Goal: Task Accomplishment & Management: Use online tool/utility

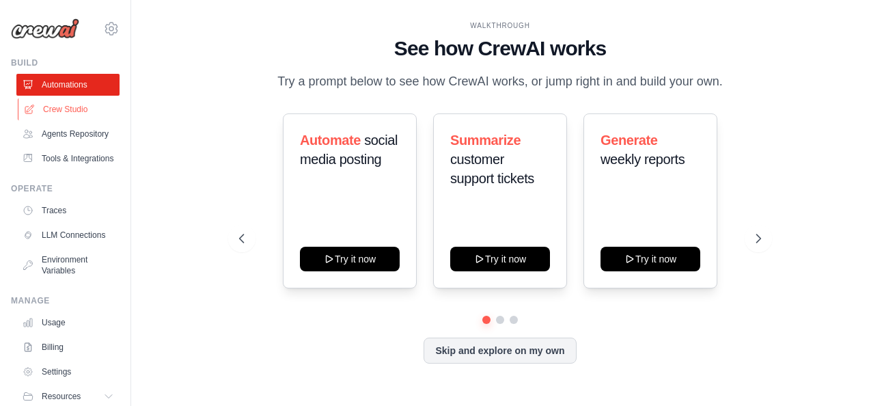
click at [59, 107] on link "Crew Studio" at bounding box center [69, 109] width 103 height 22
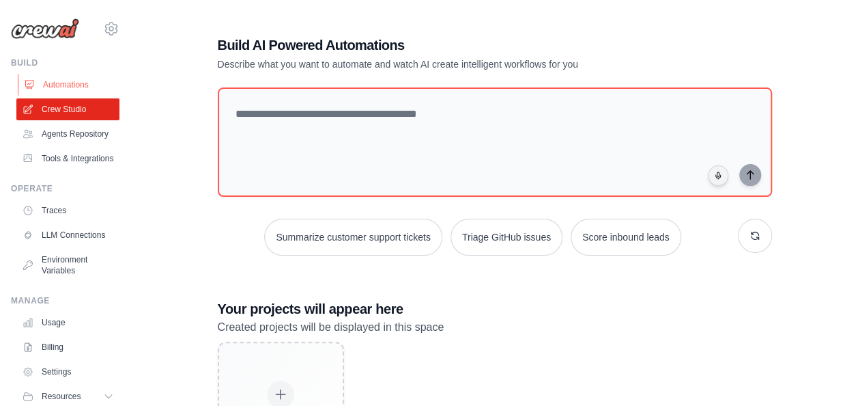
click at [61, 83] on link "Automations" at bounding box center [69, 85] width 103 height 22
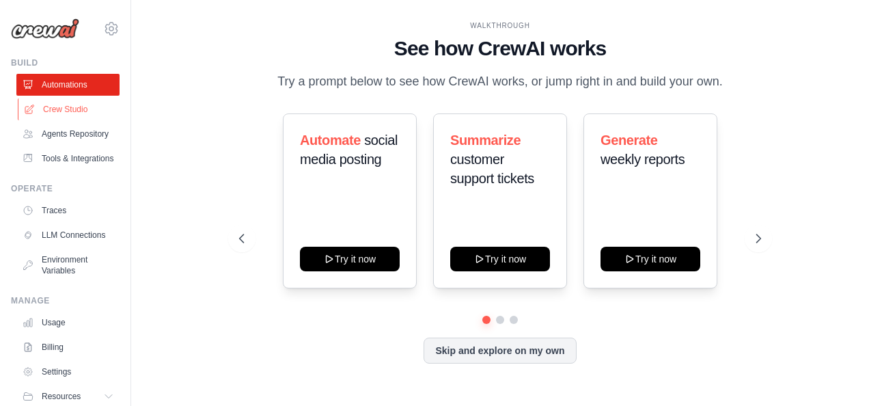
click at [51, 108] on link "Crew Studio" at bounding box center [69, 109] width 103 height 22
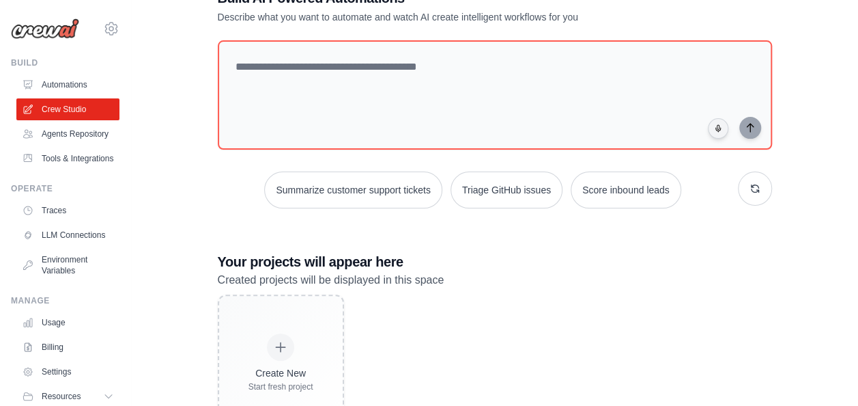
scroll to position [68, 0]
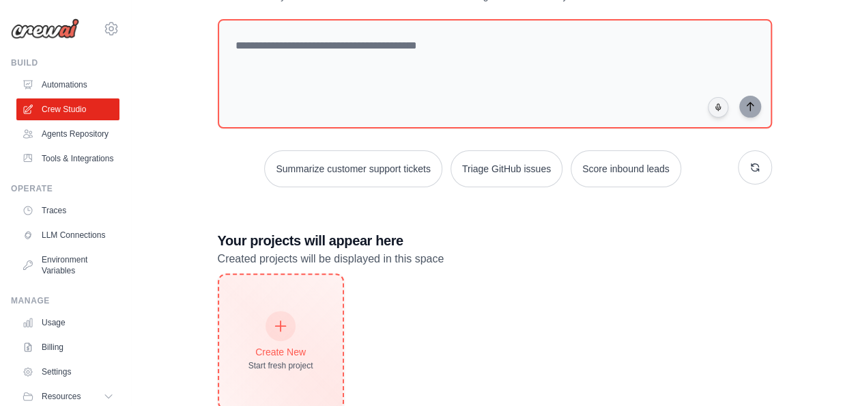
click at [288, 320] on div at bounding box center [281, 326] width 30 height 30
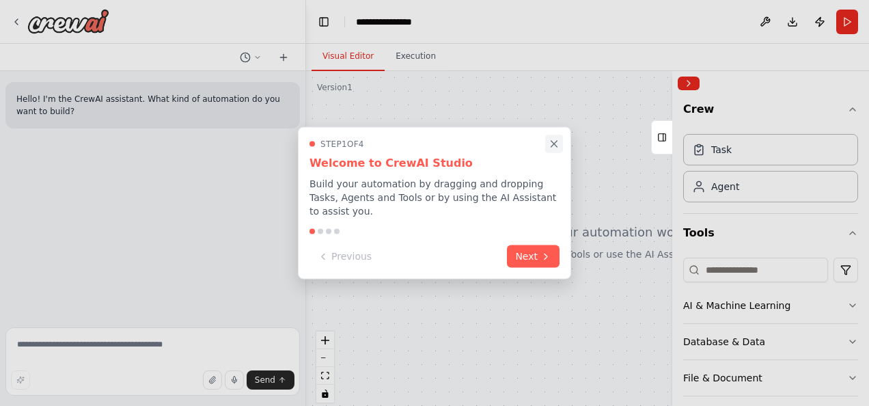
click at [555, 150] on icon "Close walkthrough" at bounding box center [554, 144] width 12 height 12
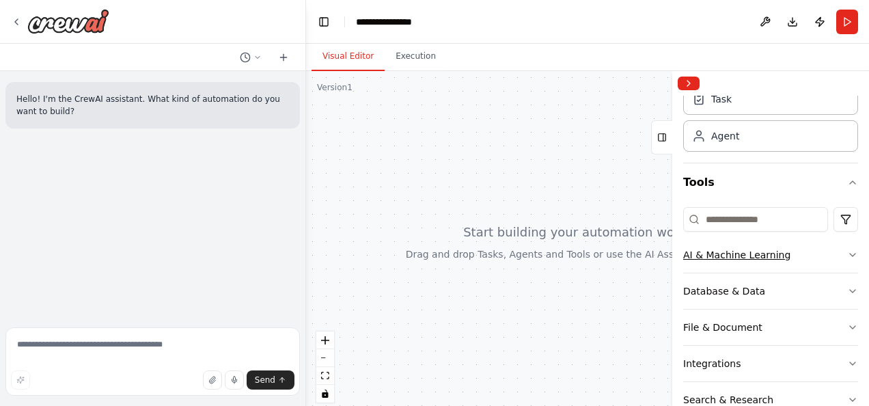
scroll to position [68, 0]
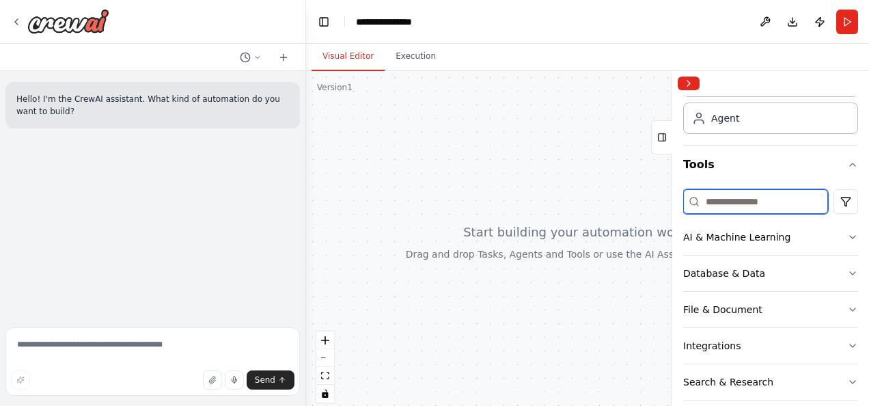
click at [739, 203] on input at bounding box center [755, 201] width 145 height 25
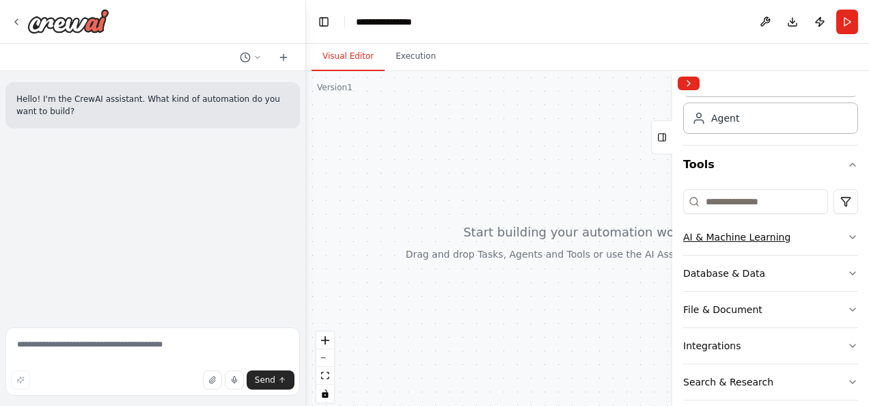
click at [847, 235] on icon "button" at bounding box center [852, 236] width 11 height 11
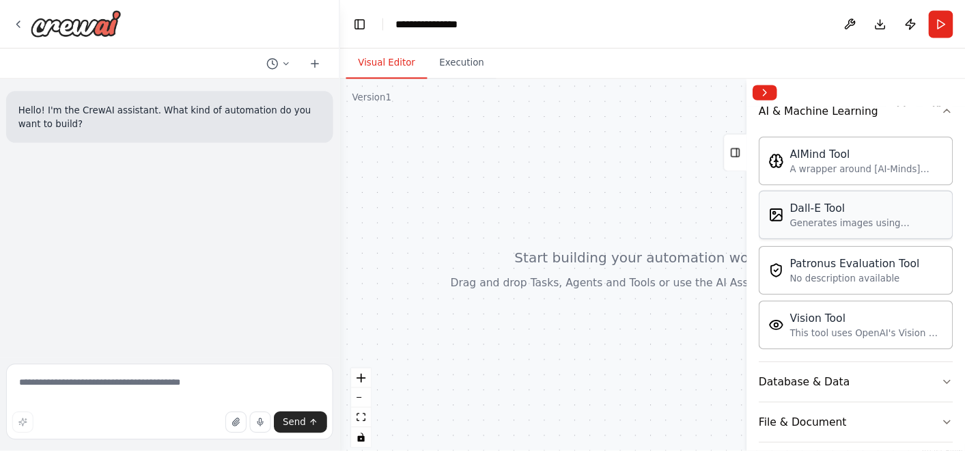
scroll to position [273, 0]
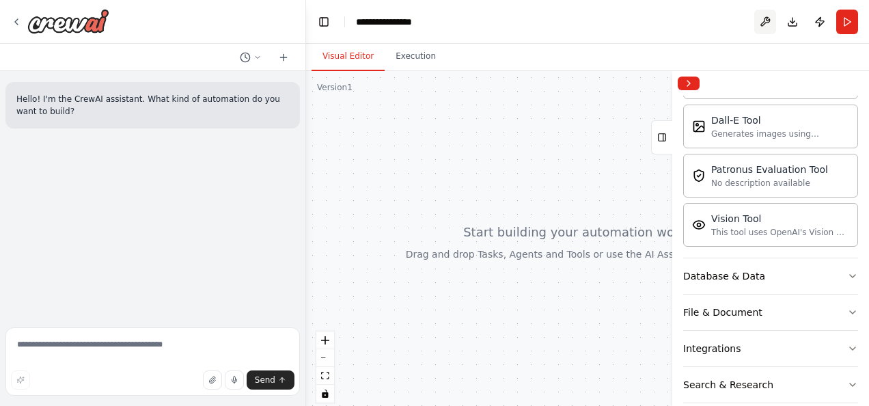
click at [767, 23] on button at bounding box center [765, 22] width 22 height 25
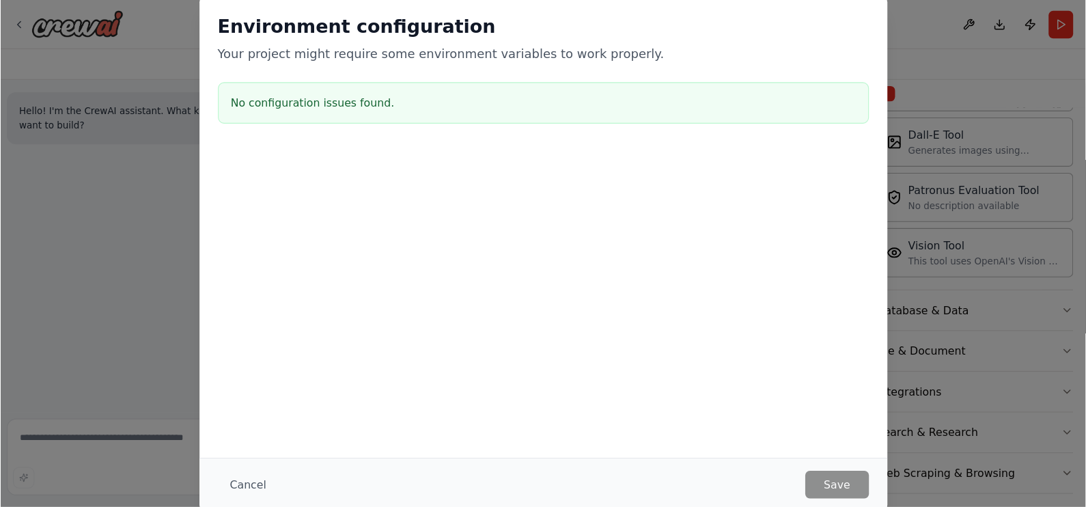
scroll to position [260, 0]
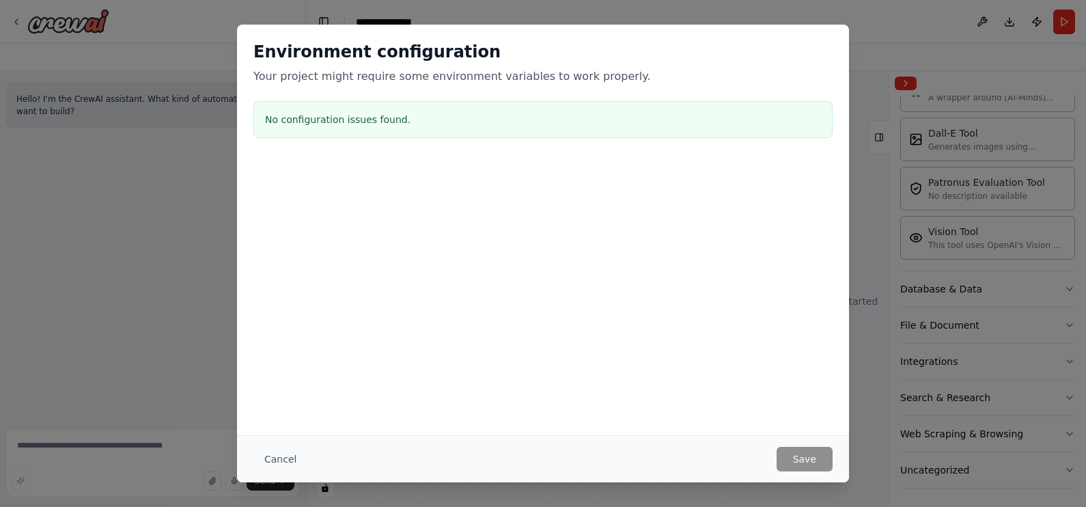
drag, startPoint x: 268, startPoint y: 461, endPoint x: 300, endPoint y: 457, distance: 32.4
click at [268, 405] on button "Cancel" at bounding box center [280, 459] width 54 height 25
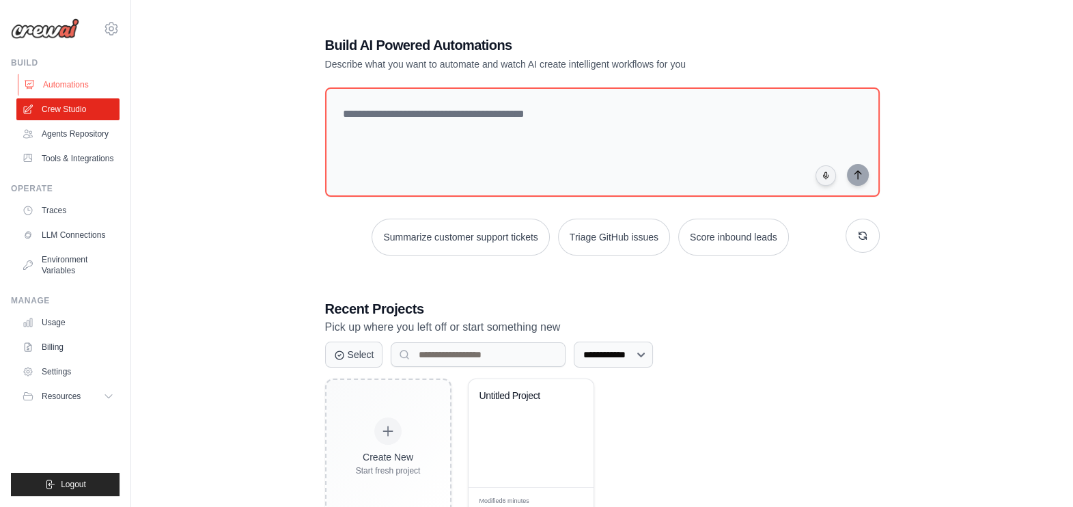
click at [70, 79] on link "Automations" at bounding box center [69, 85] width 103 height 22
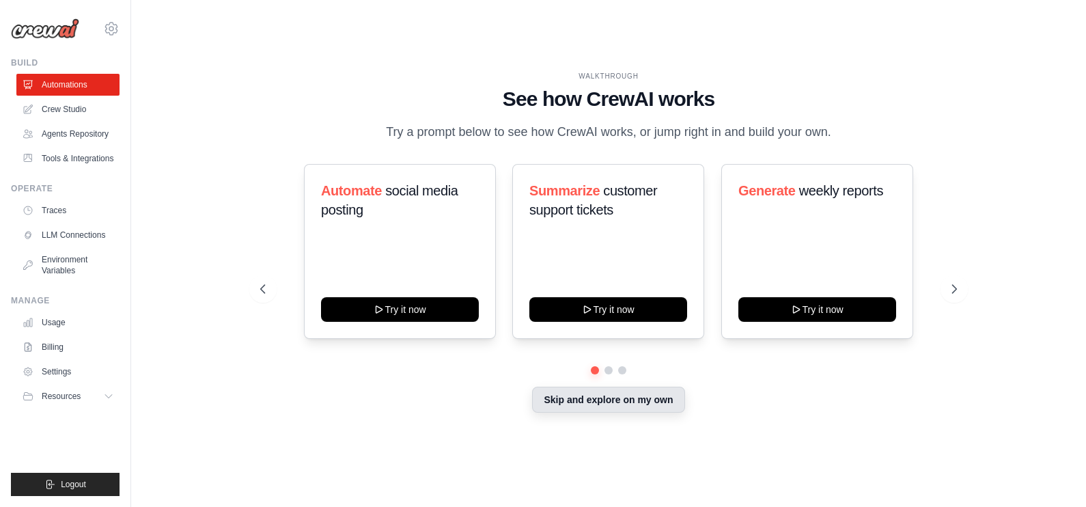
click at [644, 399] on button "Skip and explore on my own" at bounding box center [608, 399] width 152 height 26
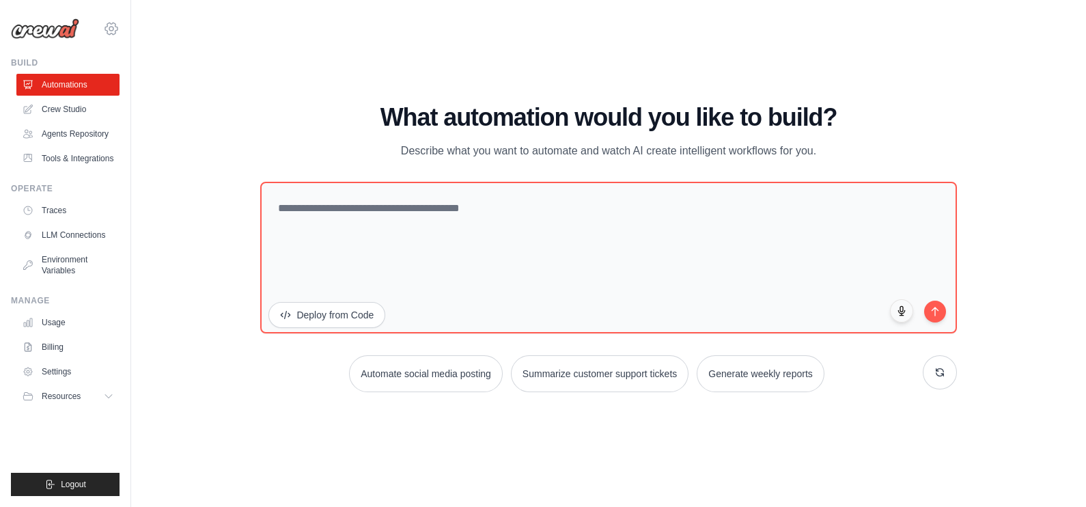
click at [112, 31] on icon at bounding box center [111, 28] width 16 height 16
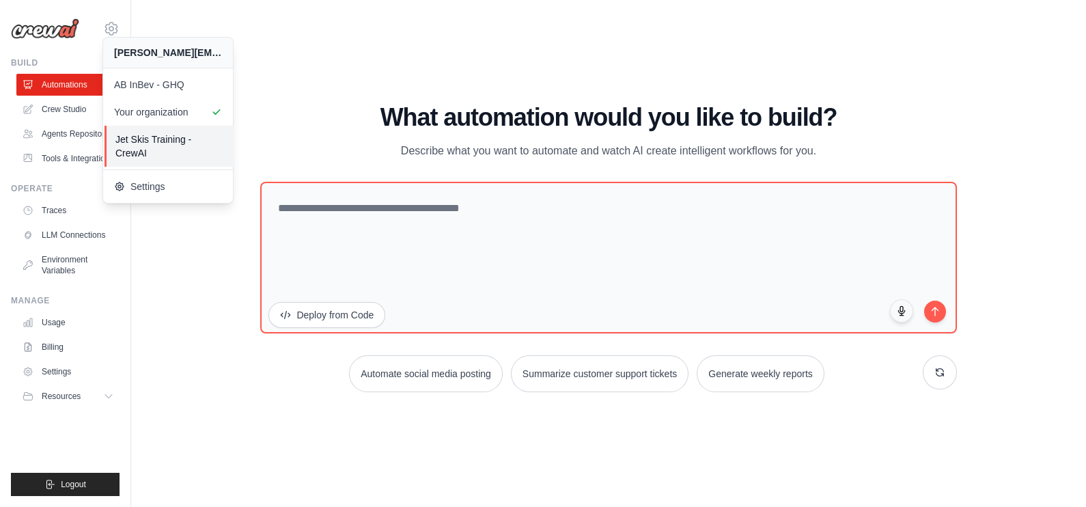
click at [198, 140] on span "Jet Skis Training - CrewAI" at bounding box center [169, 145] width 108 height 27
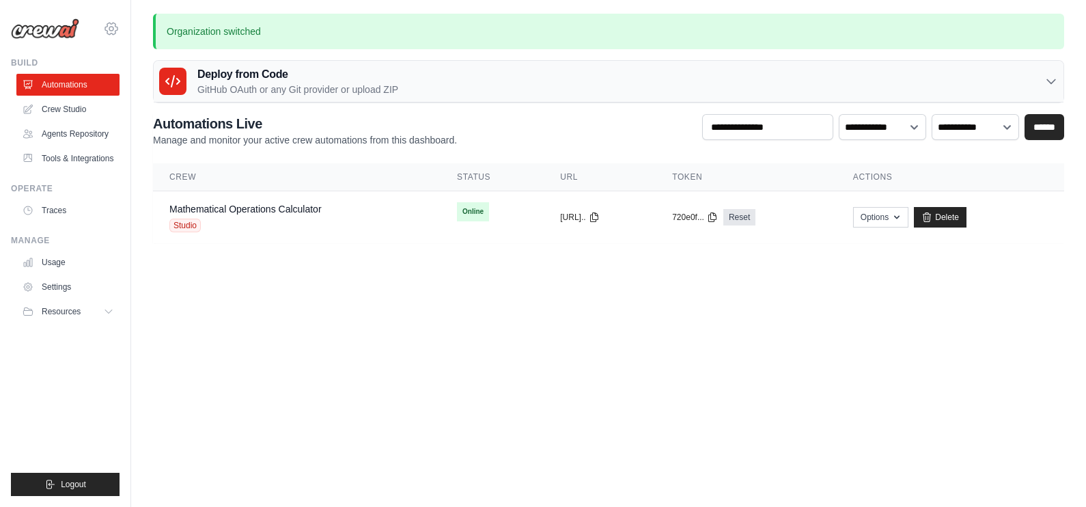
click at [111, 25] on icon at bounding box center [111, 28] width 16 height 16
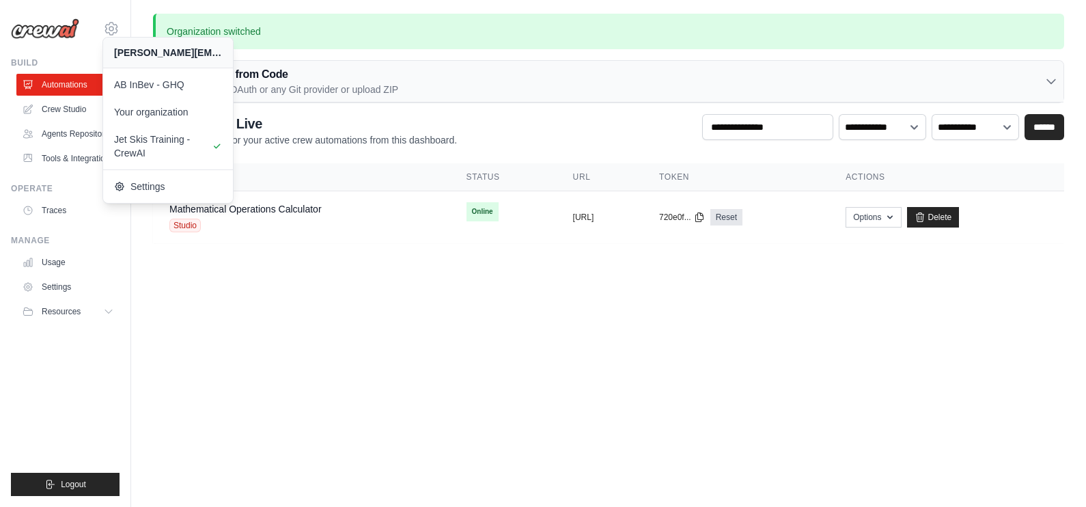
click at [392, 349] on body "benoy.mandakathdaniel@ab-inbev.com AB InBev - GHQ Your organization Jet Skis Tr…" at bounding box center [543, 253] width 1086 height 507
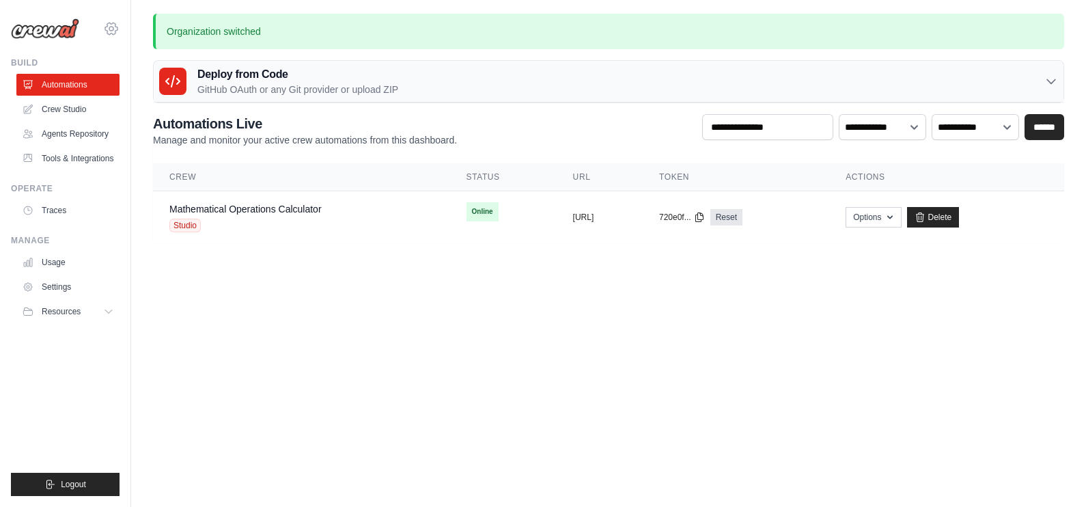
click at [109, 27] on icon at bounding box center [111, 29] width 4 height 4
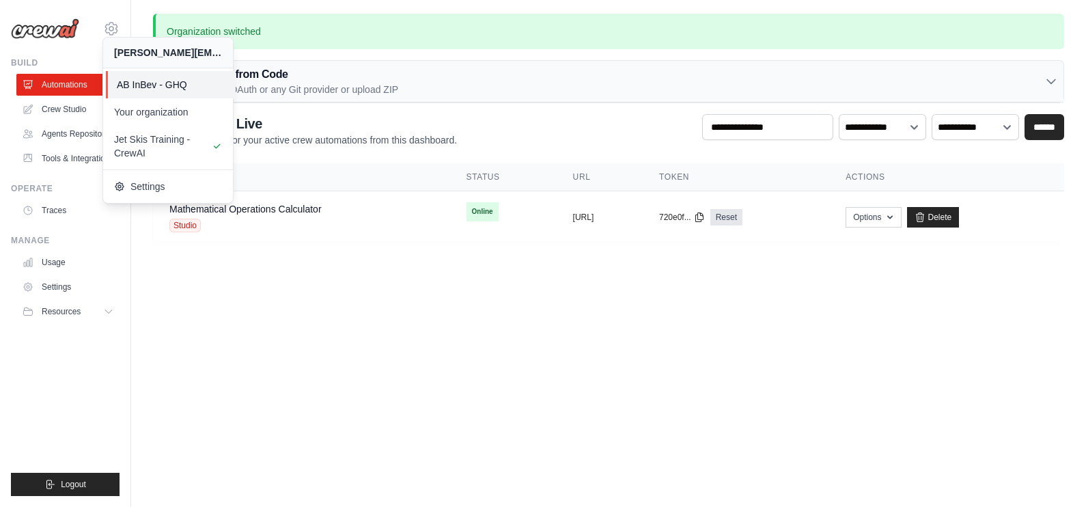
click at [178, 85] on span "AB InBev - GHQ" at bounding box center [171, 85] width 108 height 14
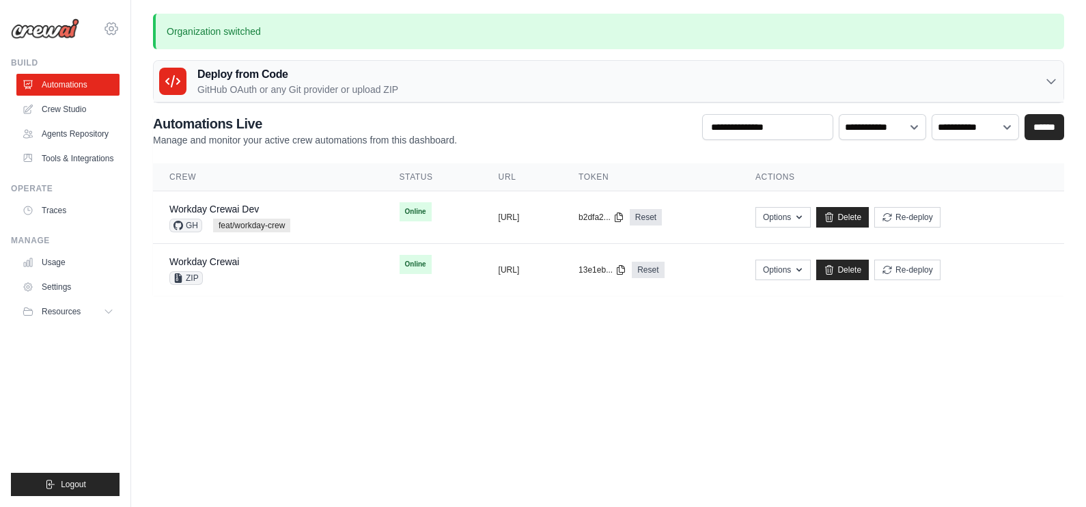
click at [118, 27] on icon at bounding box center [111, 28] width 16 height 16
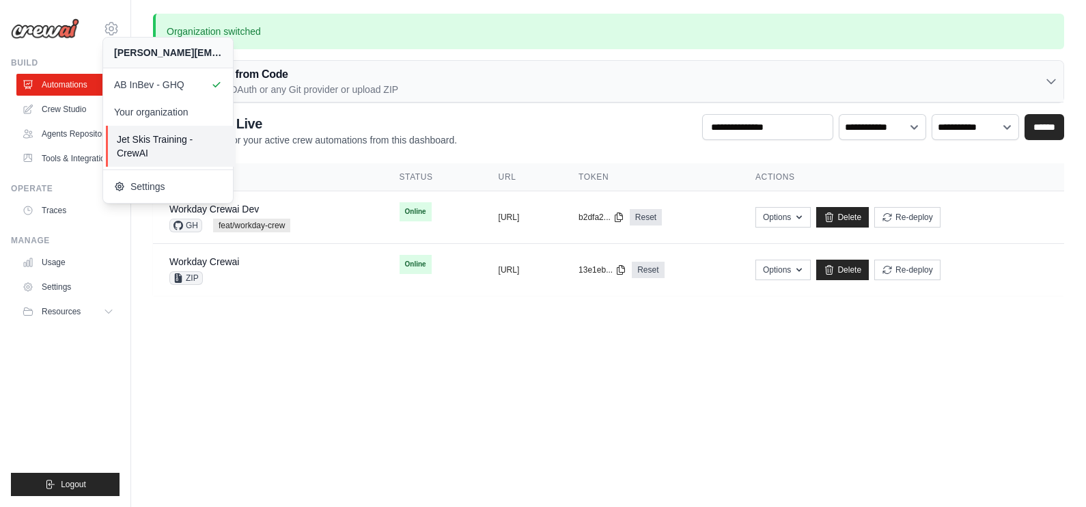
click at [149, 147] on span "Jet Skis Training - CrewAI" at bounding box center [171, 145] width 108 height 27
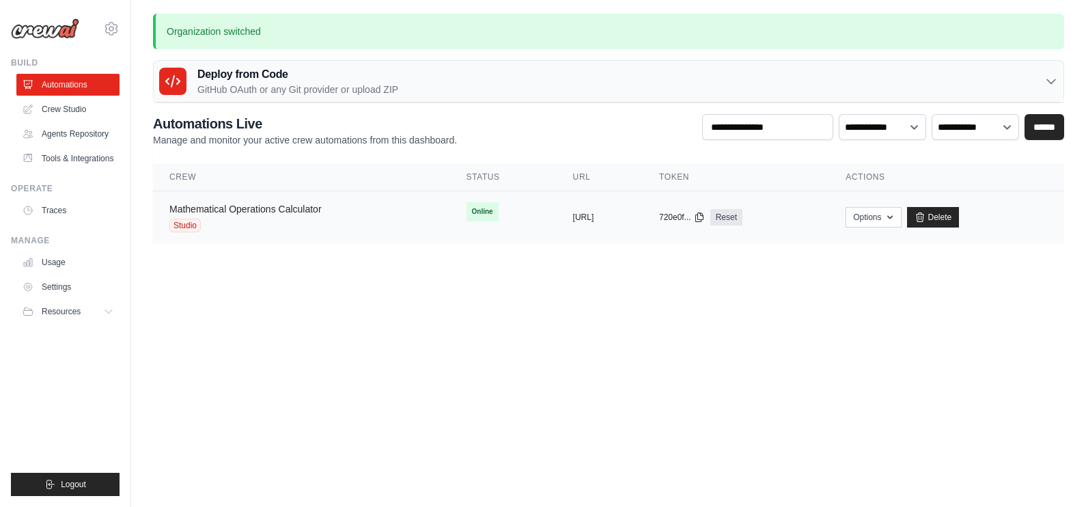
click at [276, 203] on link "Mathematical Operations Calculator" at bounding box center [245, 208] width 152 height 11
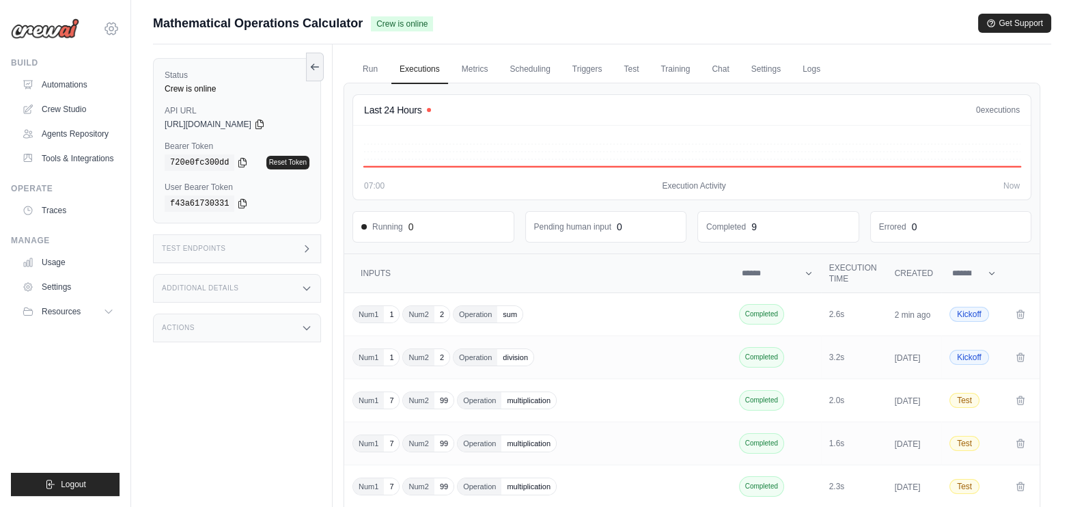
click at [115, 32] on icon at bounding box center [111, 29] width 12 height 12
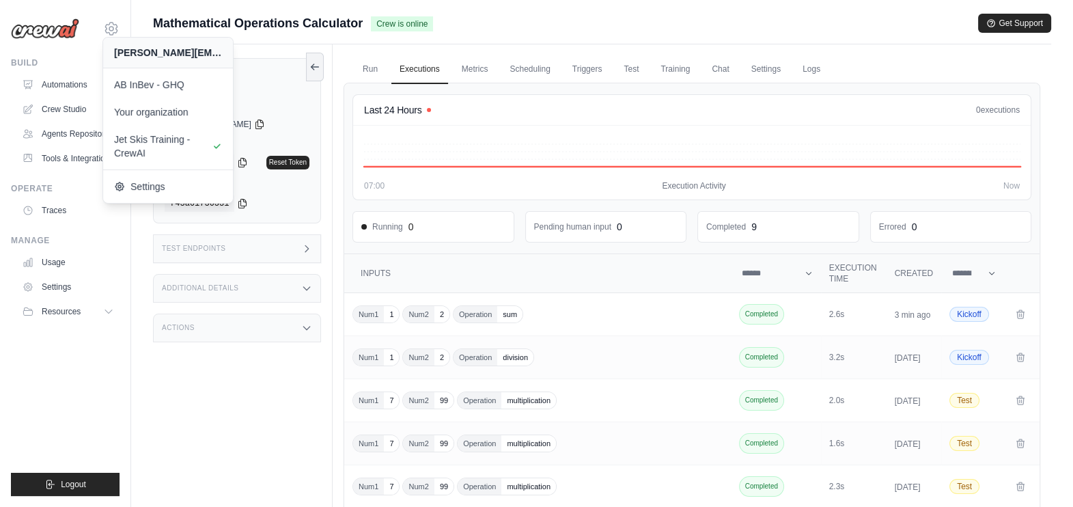
click at [813, 20] on div "Mathematical Operations Calculator Crew is online Get Support" at bounding box center [602, 23] width 898 height 19
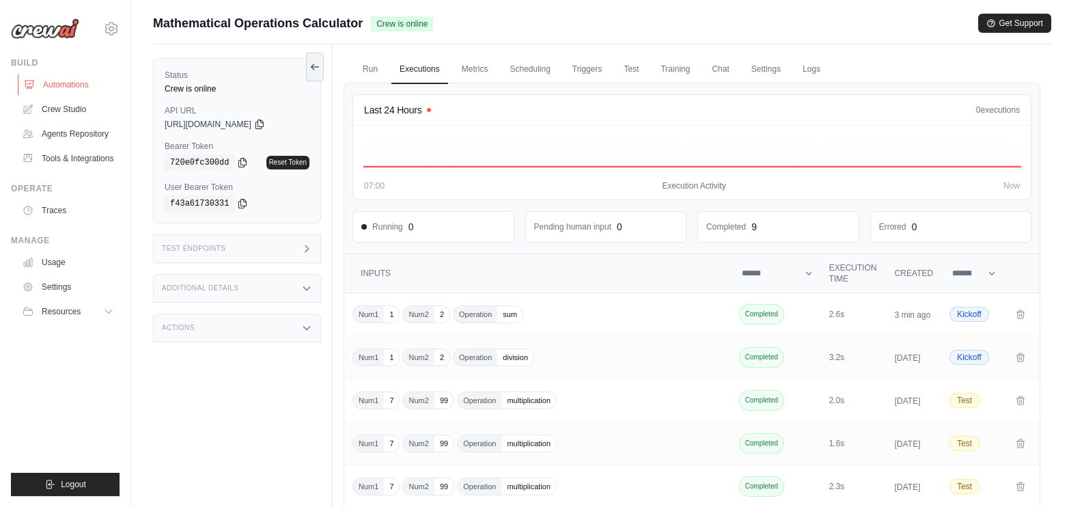
click at [65, 77] on link "Automations" at bounding box center [69, 85] width 103 height 22
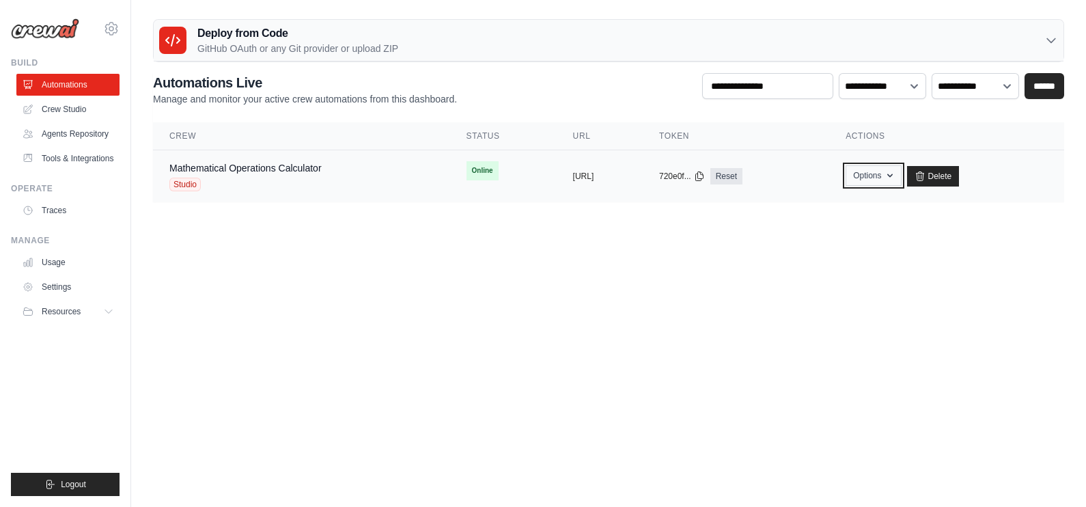
click at [901, 172] on button "Options" at bounding box center [872, 175] width 55 height 20
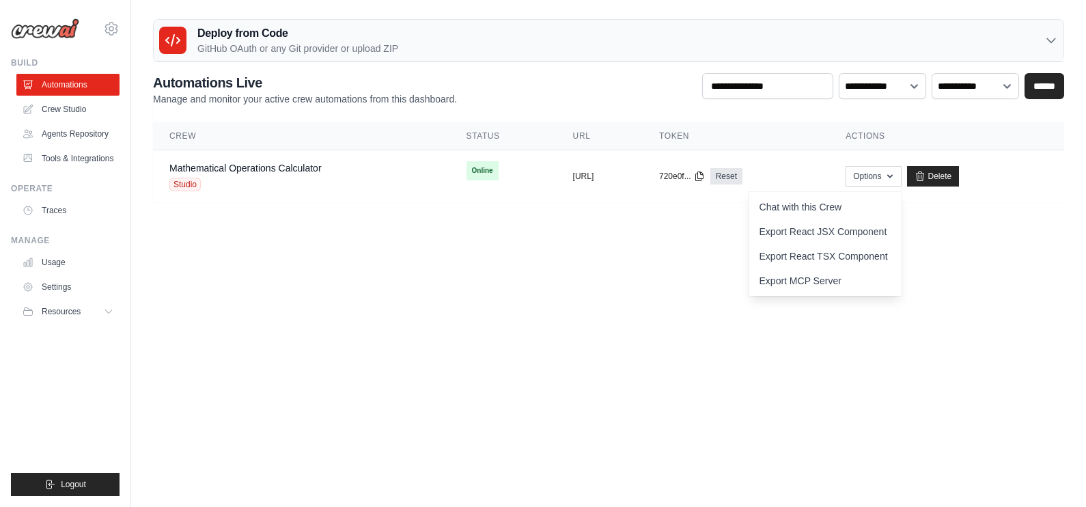
click at [622, 298] on body "benoy.mandakathdaniel@ab-inbev.com AB InBev - GHQ Your organization Jet Skis Tr…" at bounding box center [543, 253] width 1086 height 507
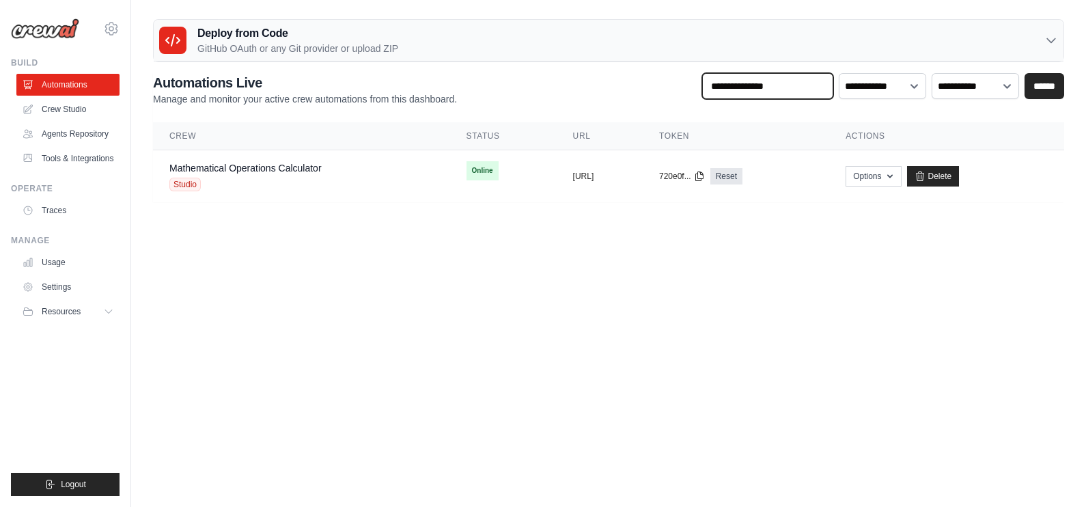
click at [811, 81] on input "text" at bounding box center [767, 86] width 131 height 26
click at [261, 169] on link "Mathematical Operations Calculator" at bounding box center [245, 168] width 152 height 11
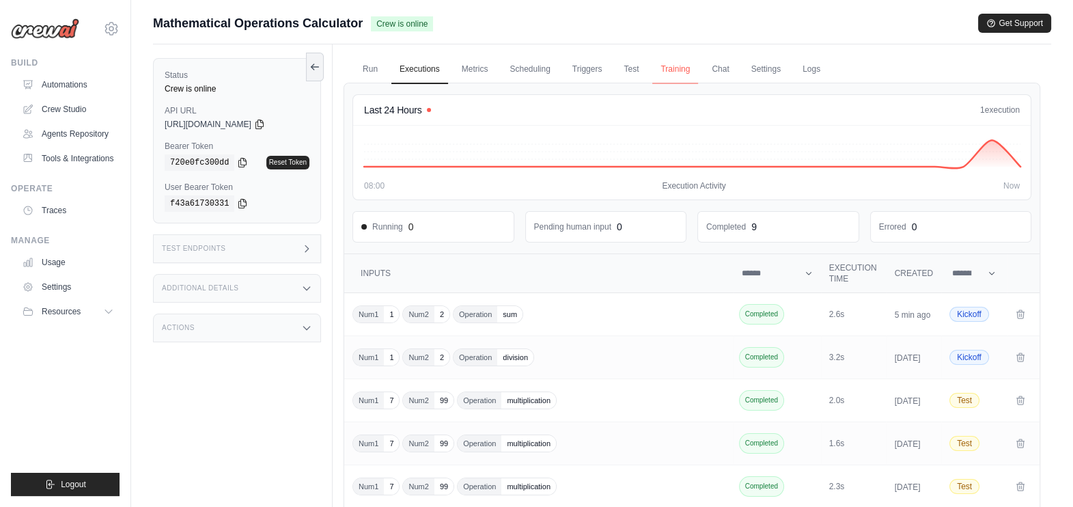
click at [679, 68] on link "Training" at bounding box center [675, 69] width 46 height 29
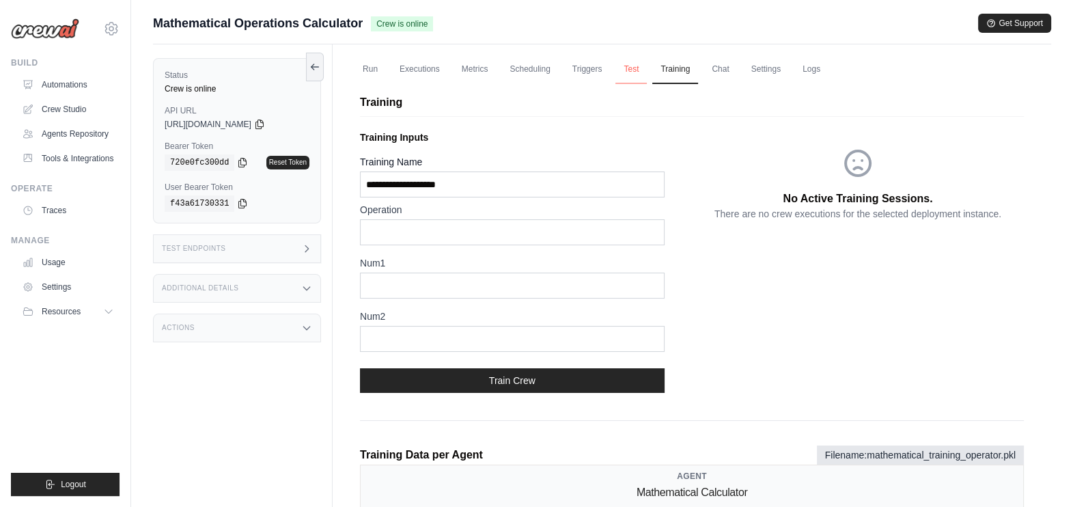
click at [636, 70] on link "Test" at bounding box center [630, 69] width 31 height 29
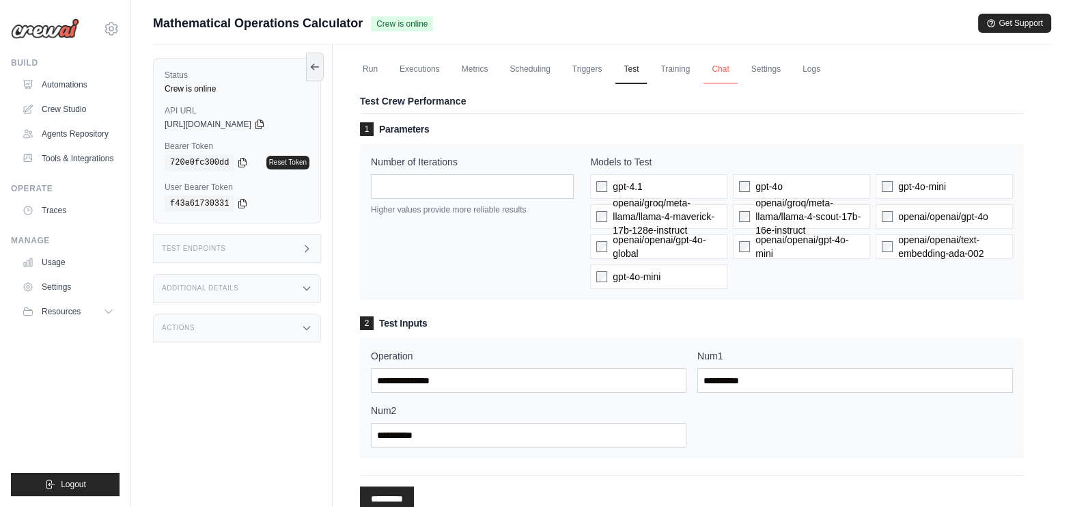
click at [720, 69] on link "Chat" at bounding box center [719, 69] width 33 height 29
click at [369, 68] on link "Run" at bounding box center [369, 69] width 31 height 29
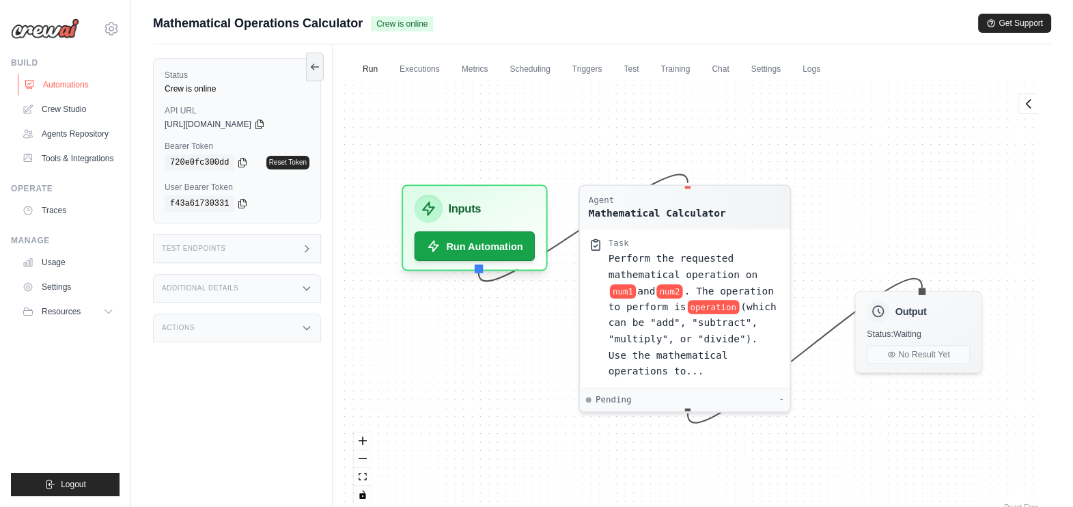
click at [55, 79] on link "Automations" at bounding box center [69, 85] width 103 height 22
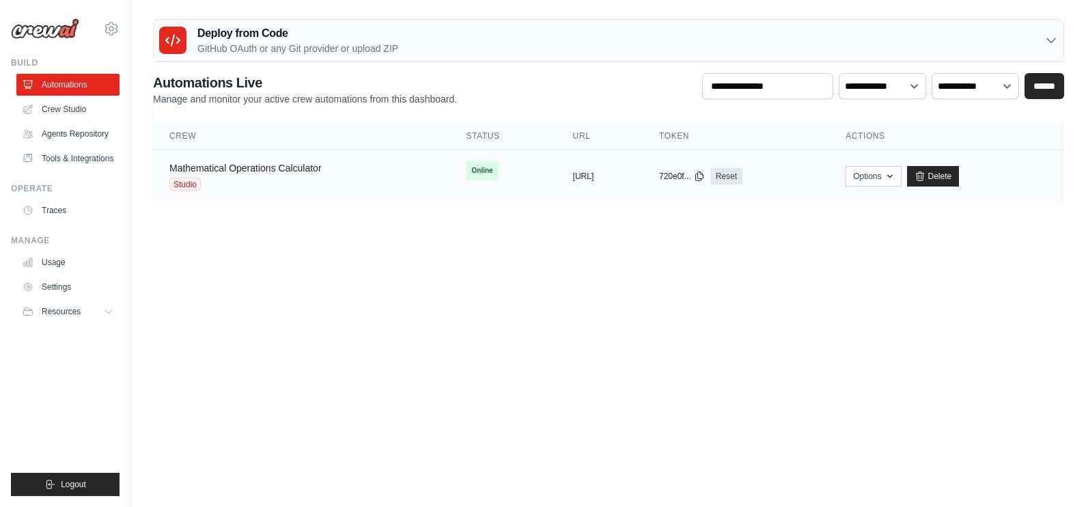
click at [245, 164] on link "Mathematical Operations Calculator" at bounding box center [245, 168] width 152 height 11
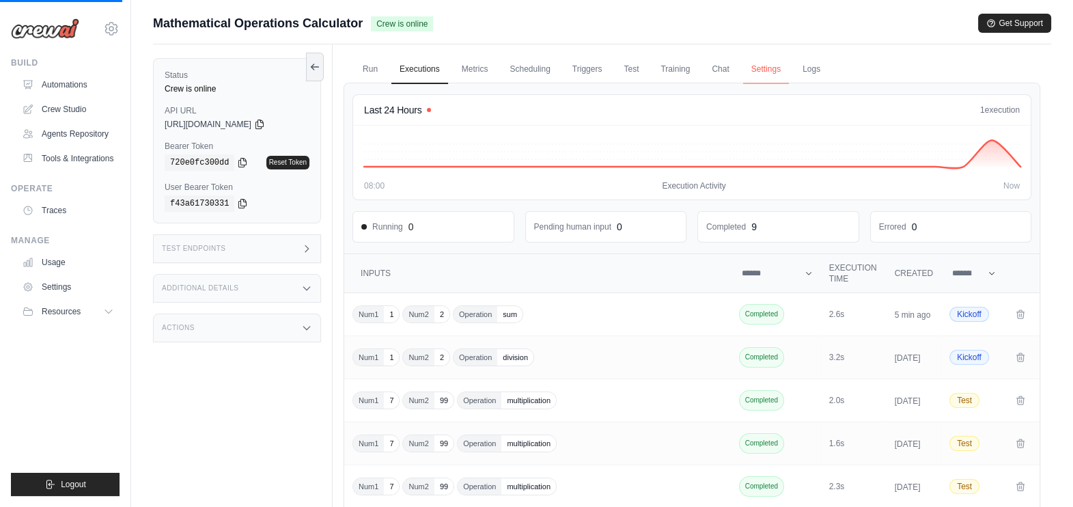
click at [776, 65] on link "Settings" at bounding box center [766, 69] width 46 height 29
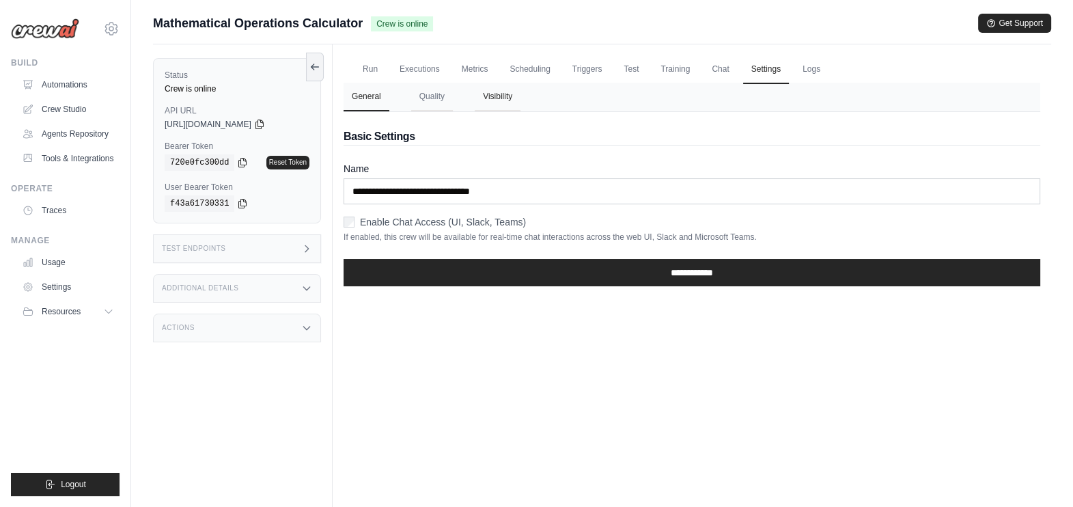
click at [509, 92] on button "Visibility" at bounding box center [498, 97] width 46 height 29
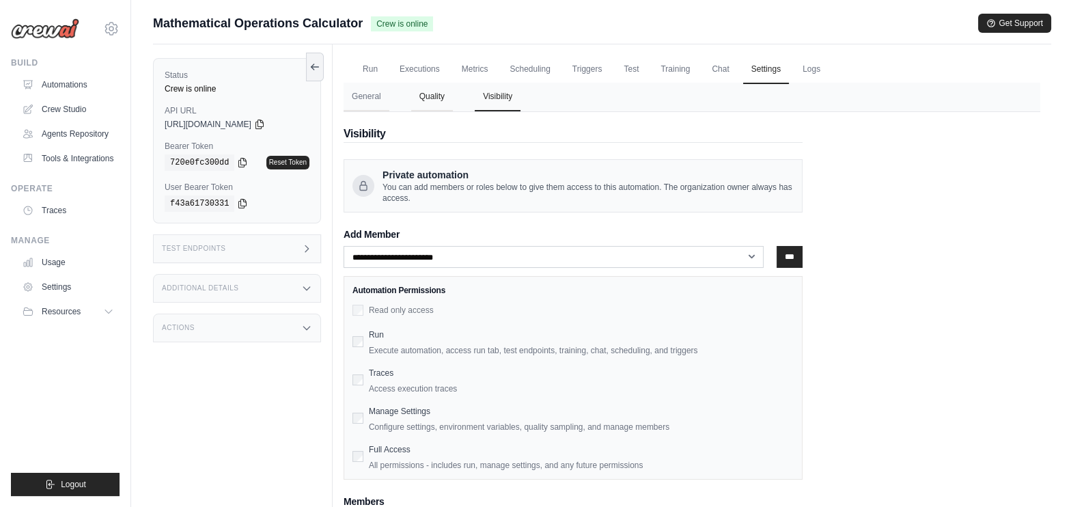
click at [420, 91] on button "Quality" at bounding box center [432, 97] width 42 height 29
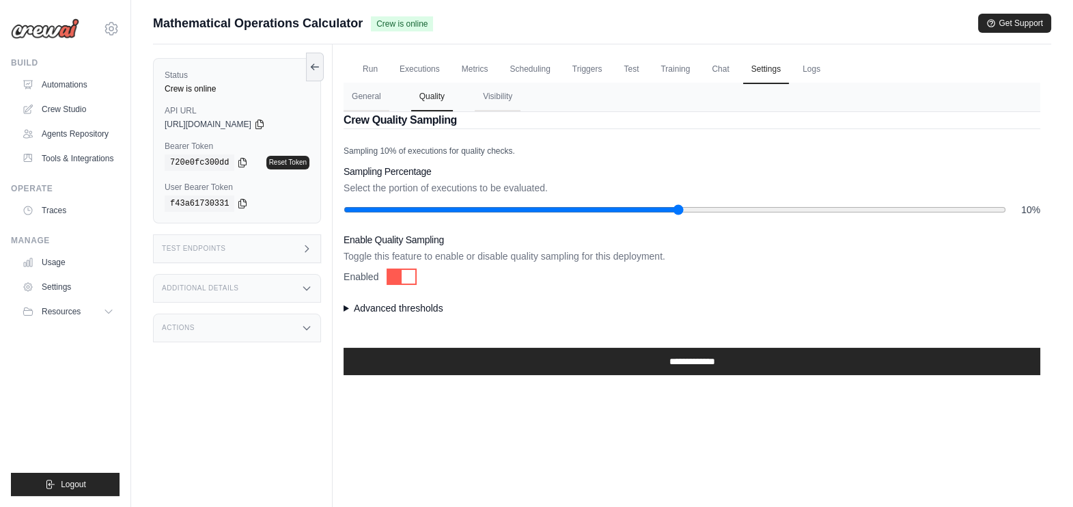
click at [346, 306] on summary "Advanced thresholds" at bounding box center [691, 308] width 697 height 14
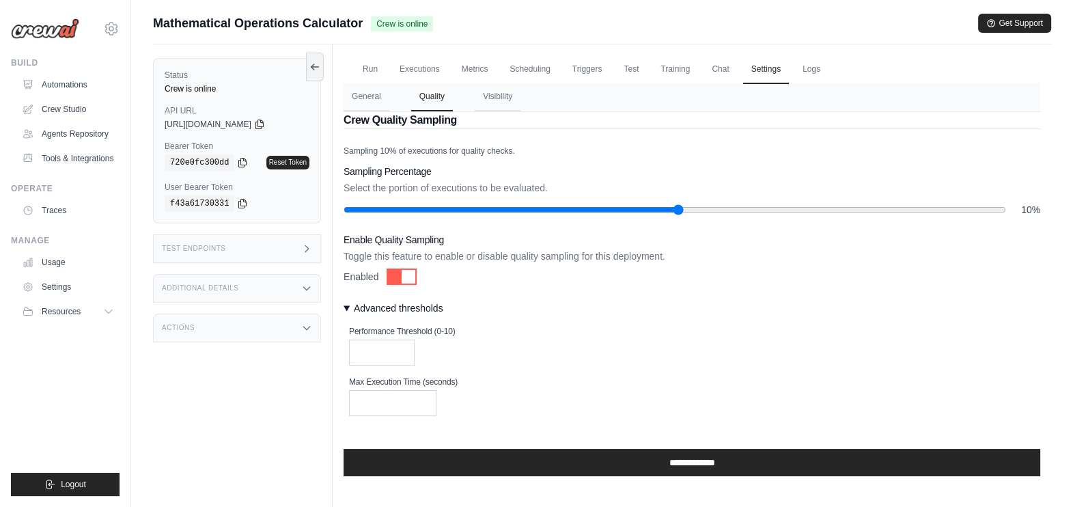
click at [346, 302] on summary "Advanced thresholds" at bounding box center [691, 308] width 697 height 14
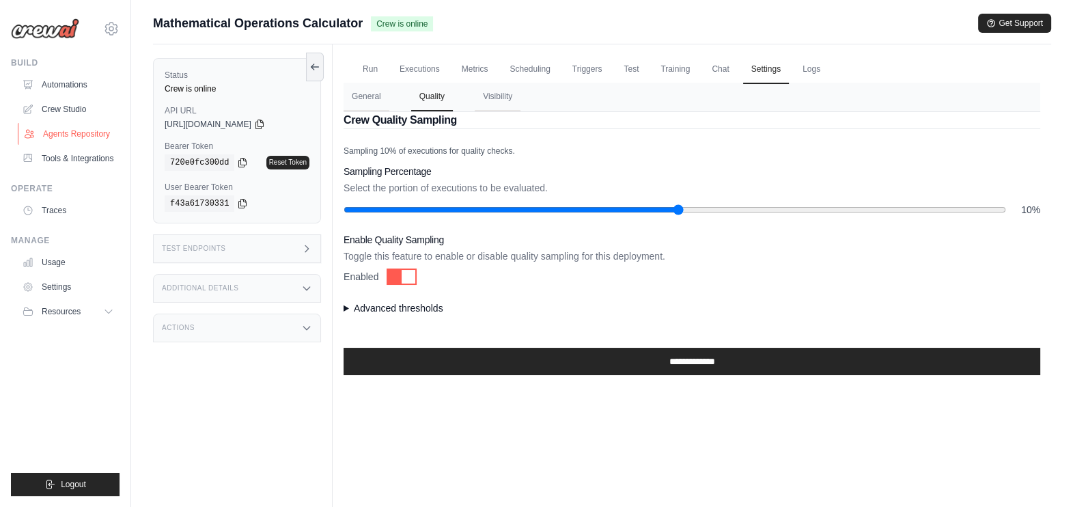
click at [61, 131] on link "Agents Repository" at bounding box center [69, 134] width 103 height 22
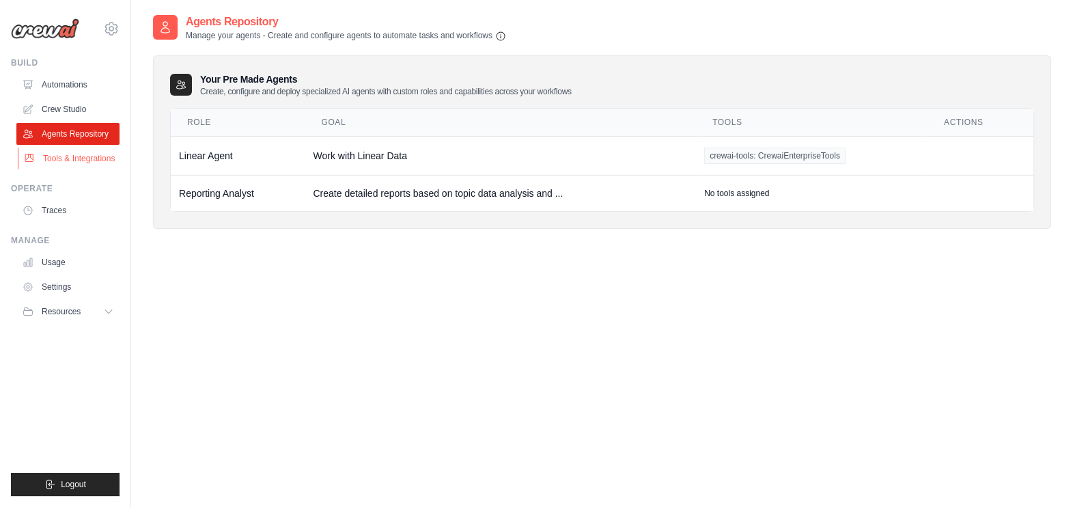
click at [79, 156] on link "Tools & Integrations" at bounding box center [69, 158] width 103 height 22
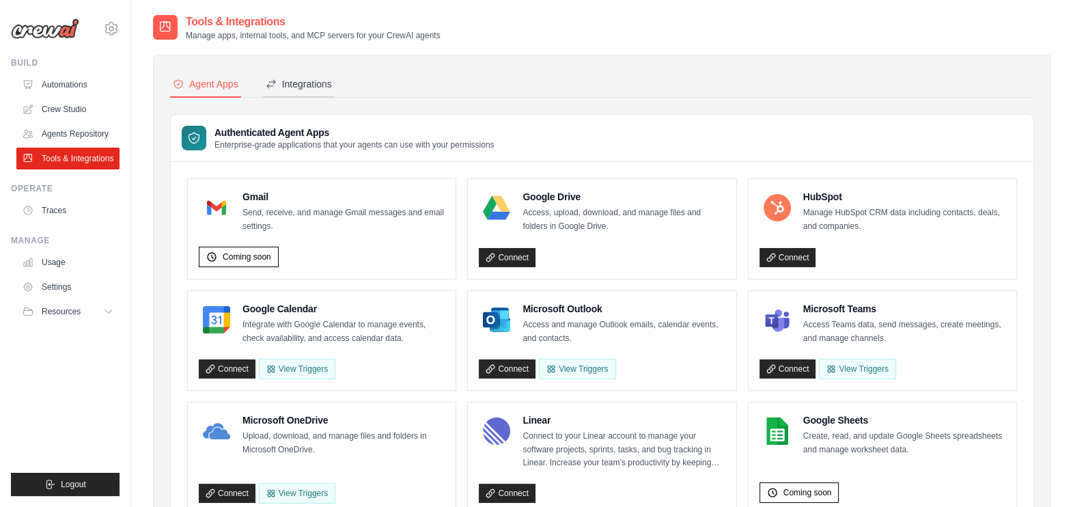
click at [307, 83] on div "Integrations" at bounding box center [299, 84] width 66 height 14
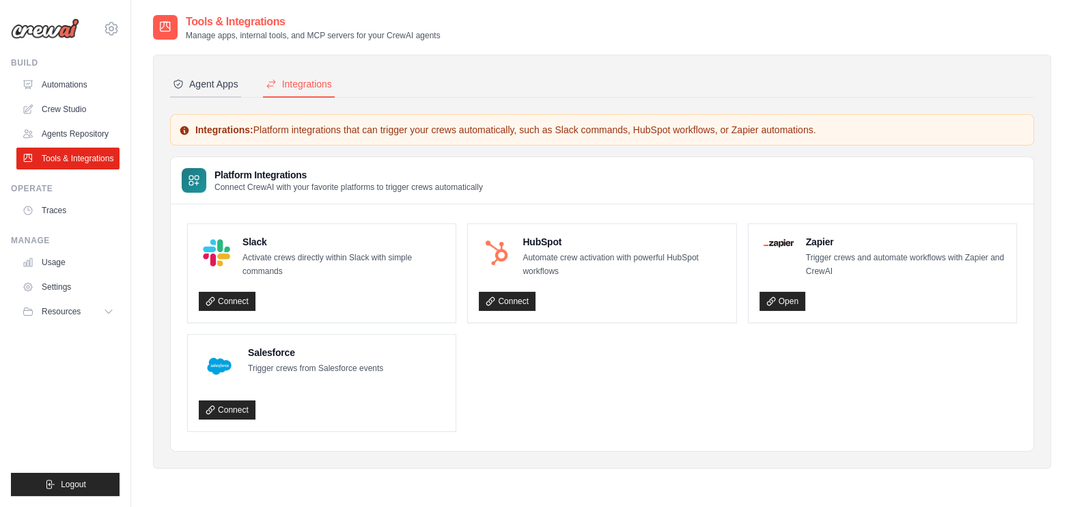
click at [208, 83] on div "Agent Apps" at bounding box center [206, 84] width 66 height 14
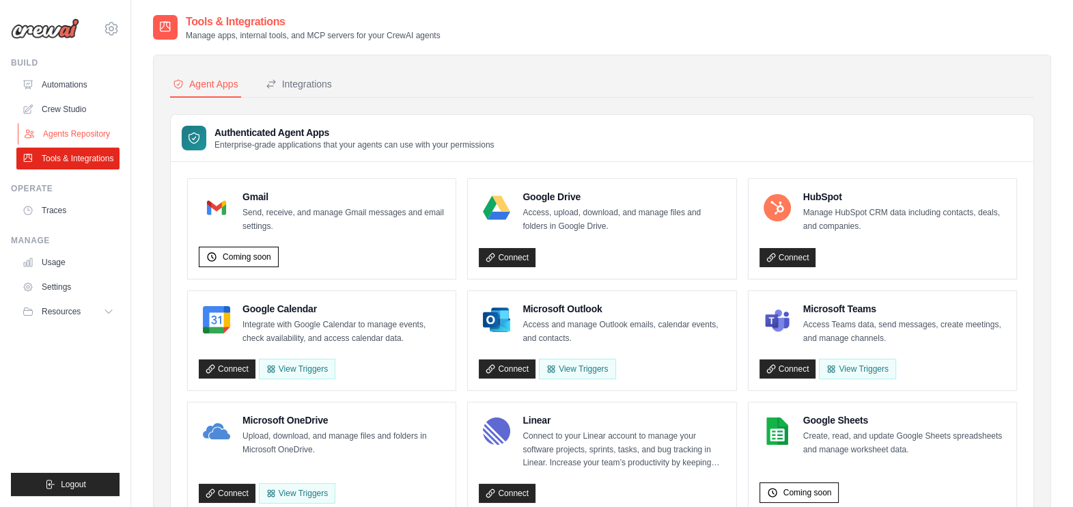
click at [79, 130] on link "Agents Repository" at bounding box center [69, 134] width 103 height 22
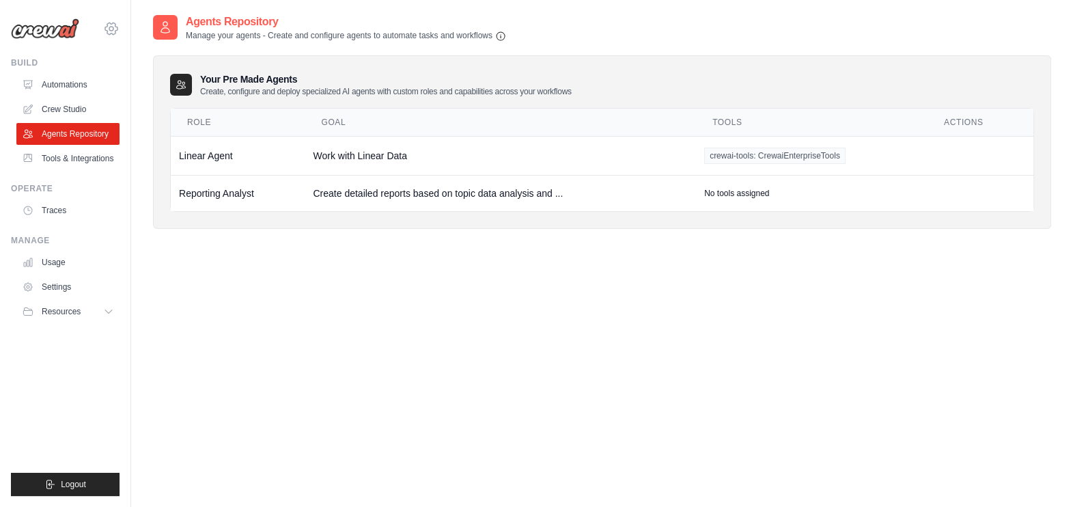
click at [110, 30] on icon at bounding box center [111, 29] width 4 height 4
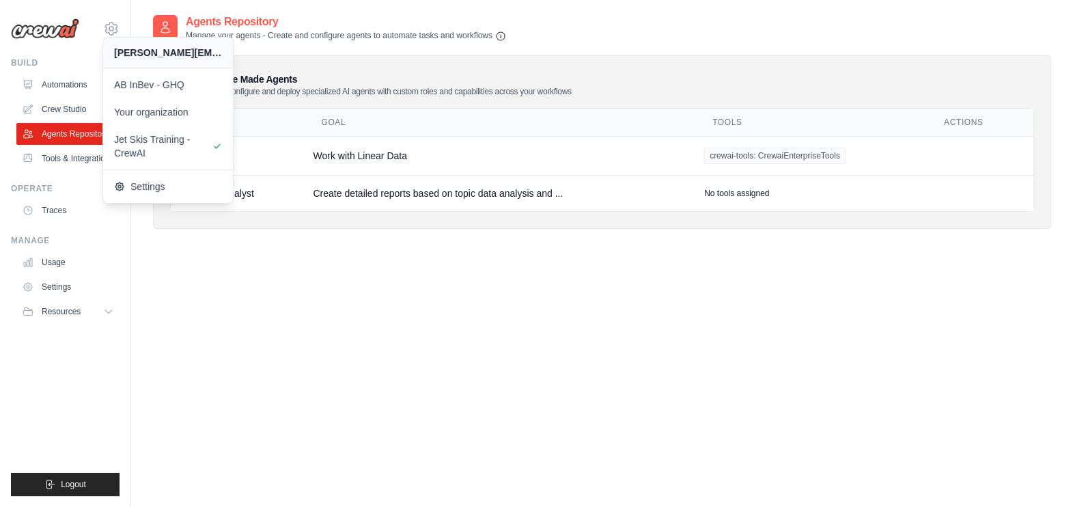
click at [464, 303] on div "Agents Repository Manage your agents - Create and configure agents to automate …" at bounding box center [602, 267] width 898 height 507
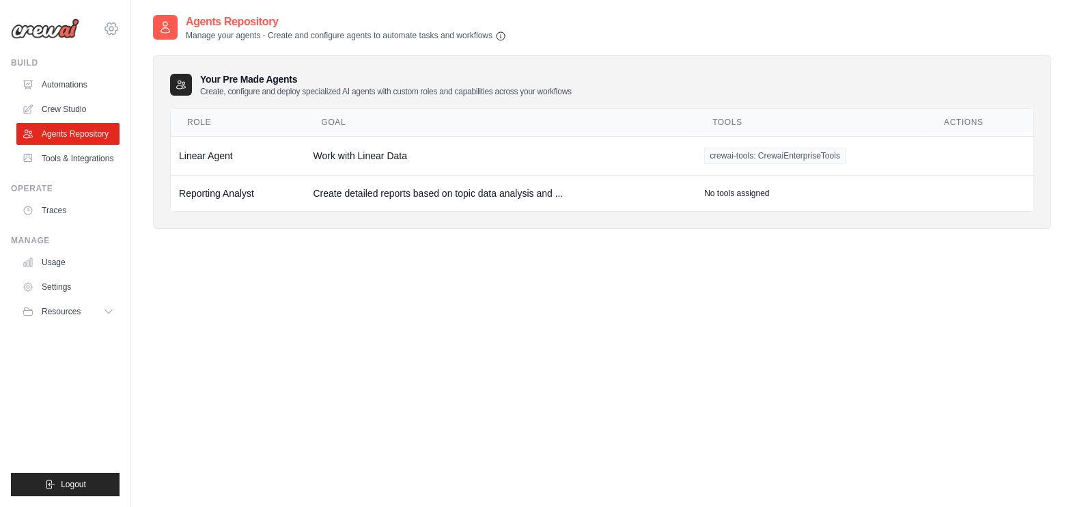
click at [115, 27] on icon at bounding box center [111, 29] width 12 height 12
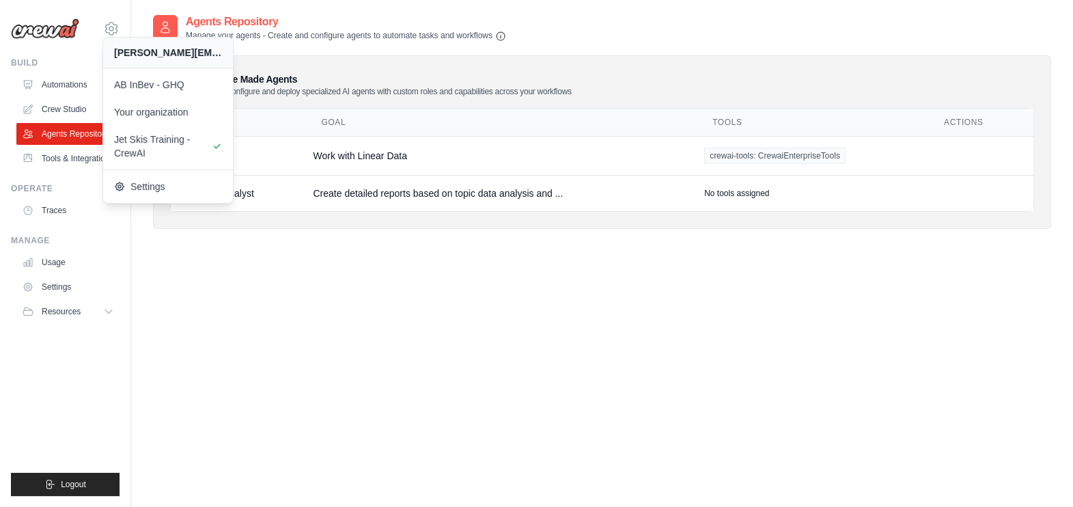
click at [474, 352] on div "Agents Repository Manage your agents - Create and configure agents to automate …" at bounding box center [602, 267] width 898 height 507
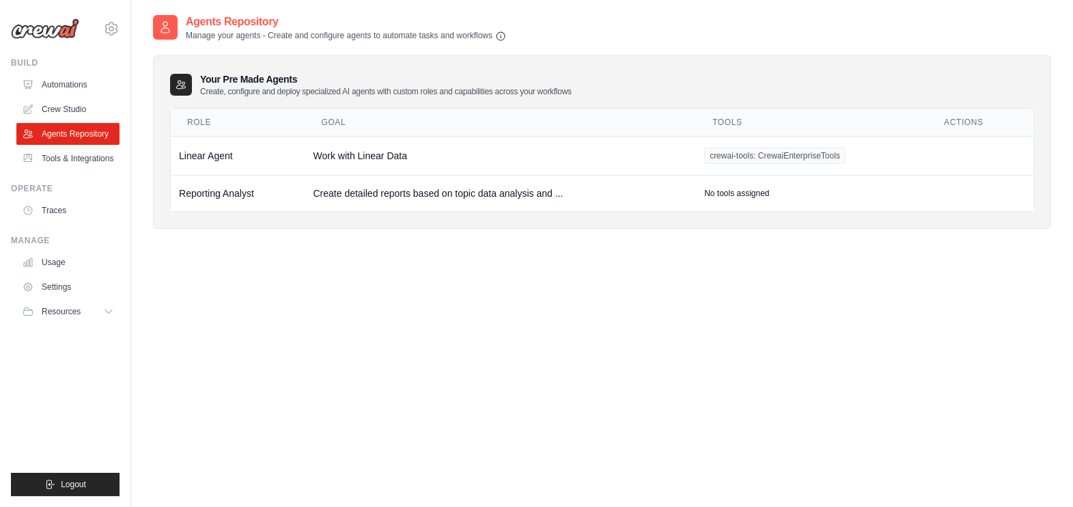
click at [638, 448] on div "Agents Repository Manage your agents - Create and configure agents to automate …" at bounding box center [602, 267] width 898 height 507
